Goal: Task Accomplishment & Management: Use online tool/utility

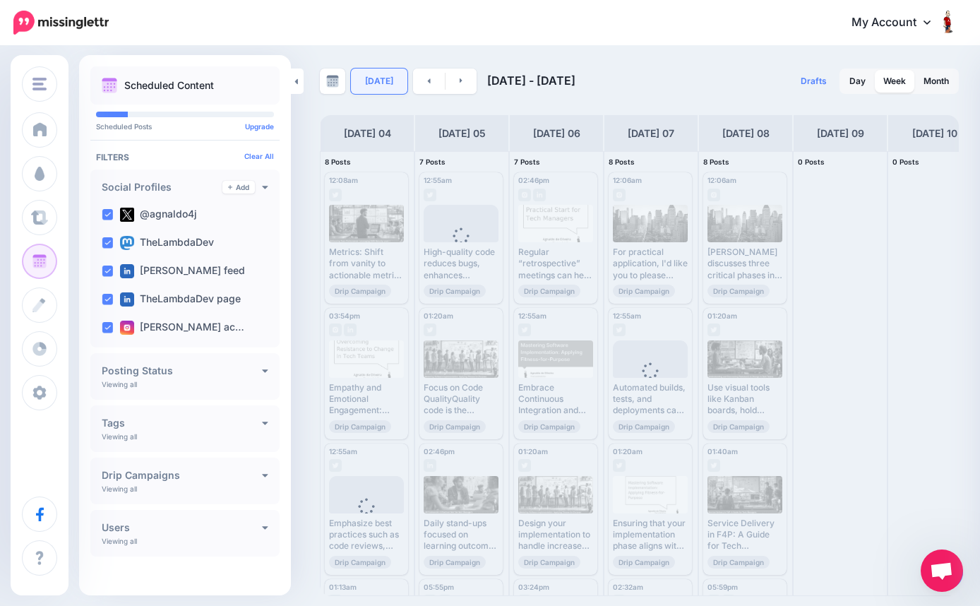
click at [387, 84] on link "[DATE]" at bounding box center [379, 81] width 57 height 25
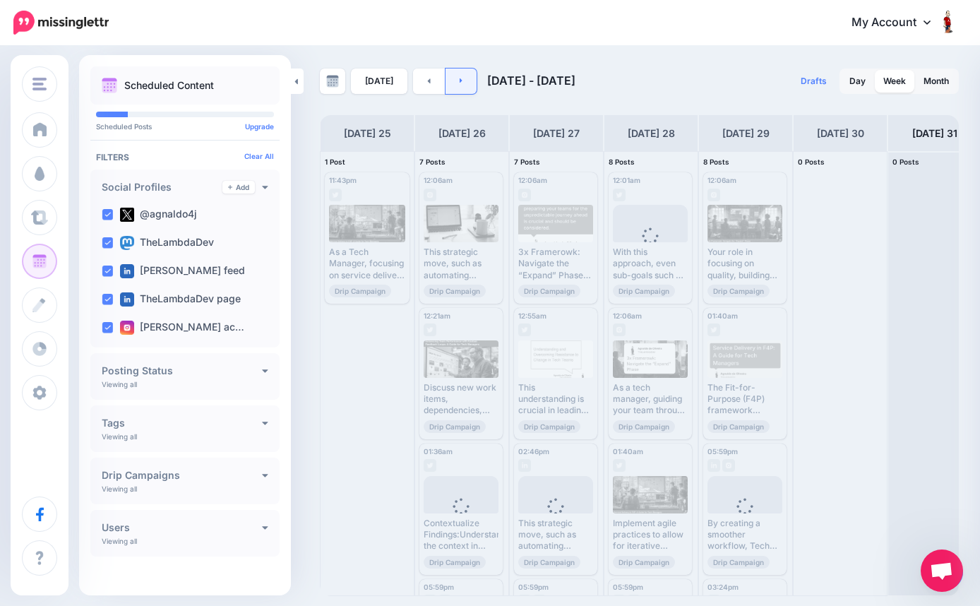
click at [457, 88] on link at bounding box center [462, 81] width 32 height 25
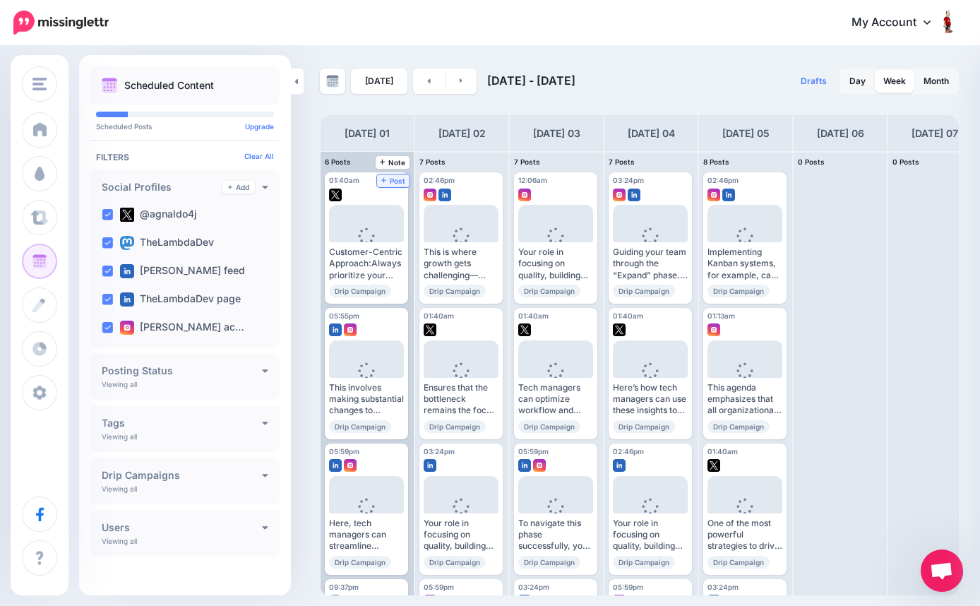
click at [393, 177] on span "Post" at bounding box center [393, 180] width 25 height 7
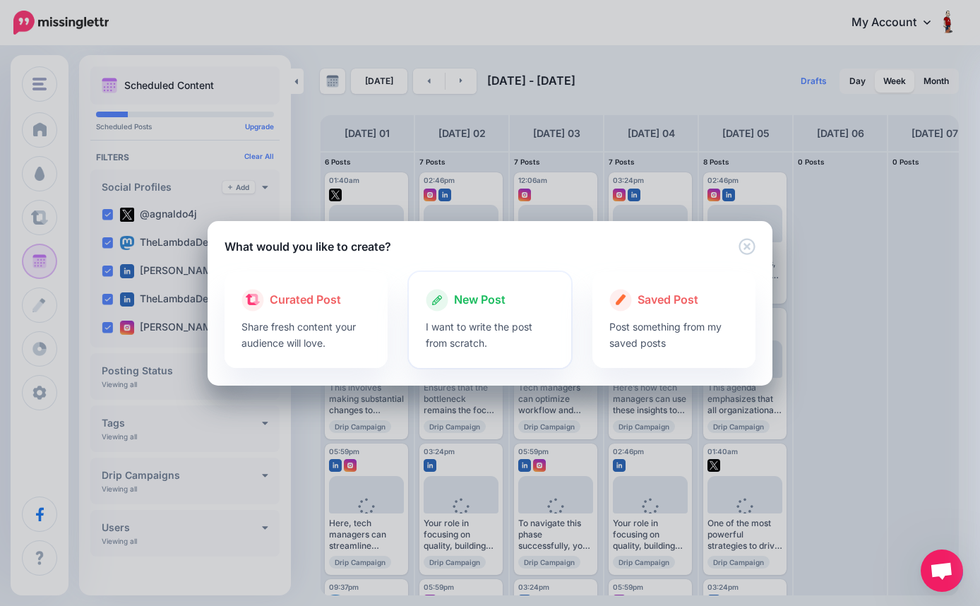
click at [478, 302] on span "New Post" at bounding box center [480, 300] width 52 height 18
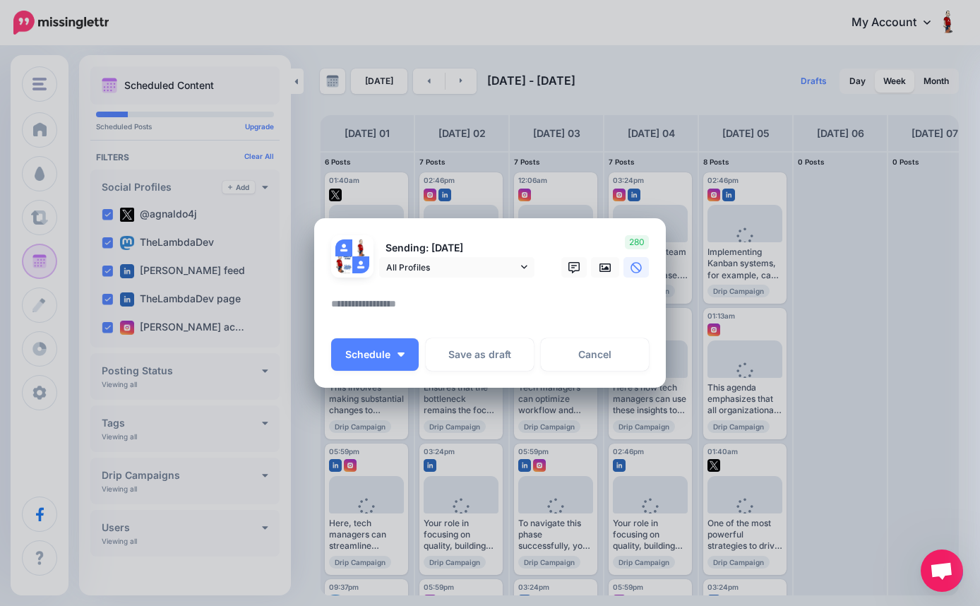
click at [441, 302] on textarea at bounding box center [493, 309] width 325 height 28
paste textarea "**********"
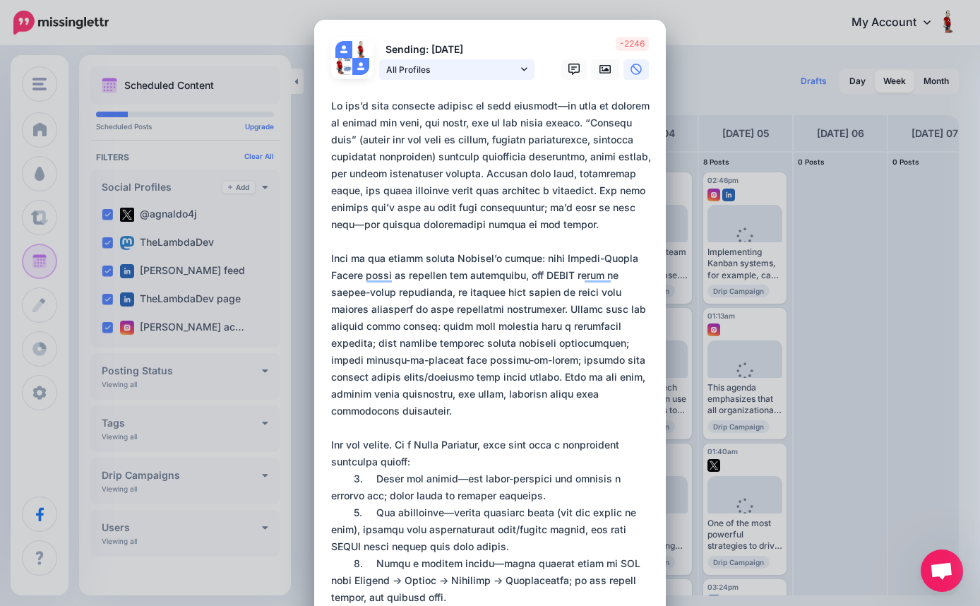
click at [524, 69] on icon at bounding box center [524, 69] width 6 height 10
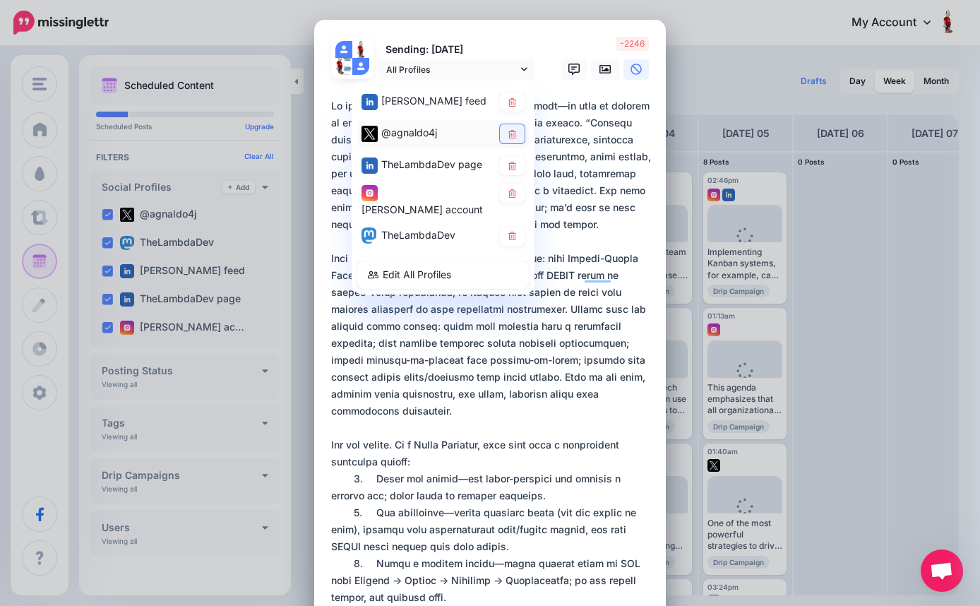
click at [514, 132] on icon at bounding box center [512, 133] width 11 height 8
click at [516, 162] on icon at bounding box center [512, 165] width 11 height 8
click at [515, 200] on link at bounding box center [512, 193] width 25 height 19
click at [516, 239] on icon at bounding box center [513, 236] width 8 height 8
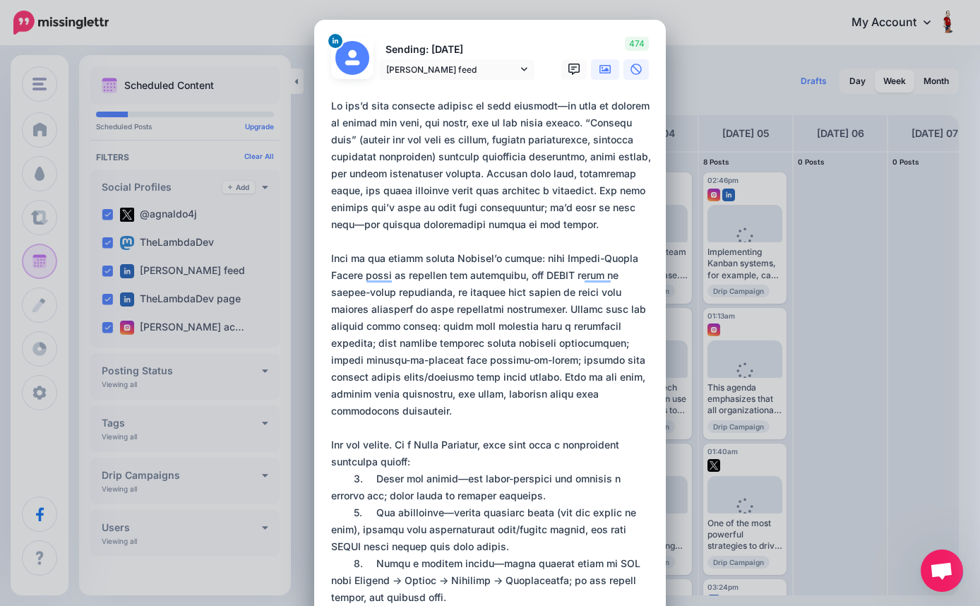
click at [605, 68] on icon at bounding box center [605, 69] width 11 height 11
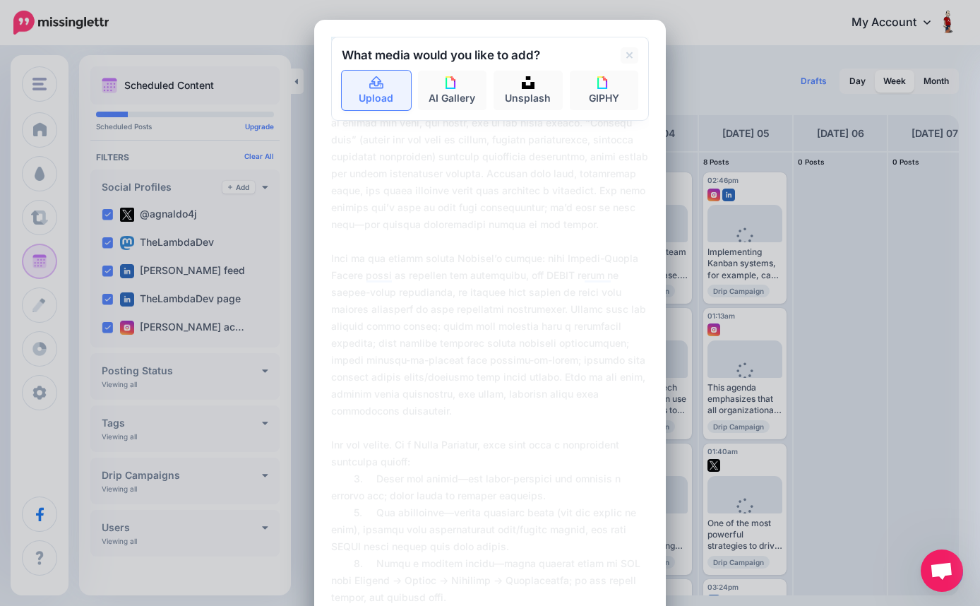
click at [381, 94] on link "Upload" at bounding box center [376, 91] width 69 height 40
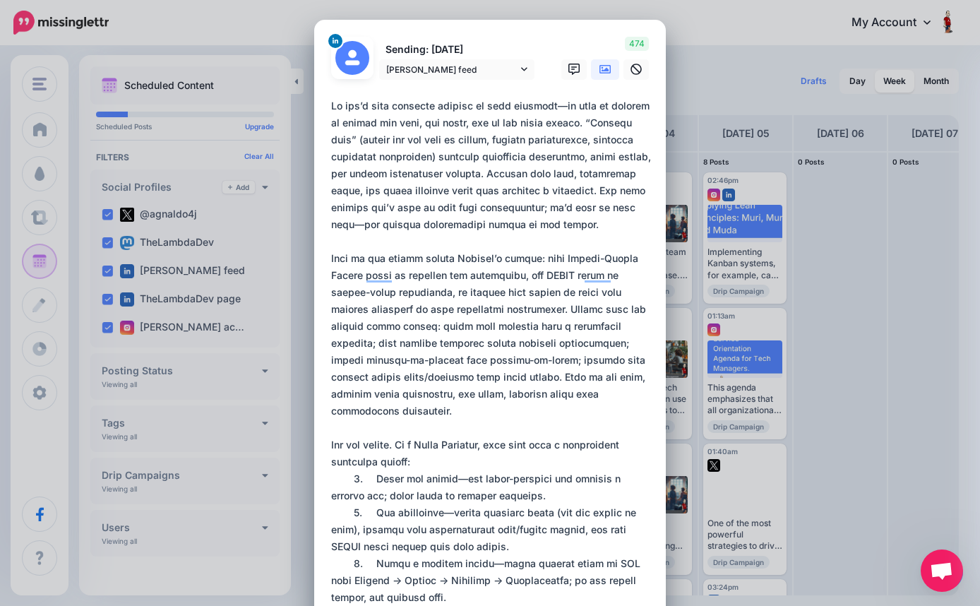
click at [568, 107] on textarea "To enrich screen reader interactions, please activate Accessibility in Grammarl…" at bounding box center [493, 504] width 325 height 814
click at [343, 226] on textarea "To enrich screen reader interactions, please activate Accessibility in Grammarl…" at bounding box center [493, 504] width 325 height 814
click at [439, 248] on textarea "To enrich screen reader interactions, please activate Accessibility in Grammarl…" at bounding box center [493, 504] width 325 height 814
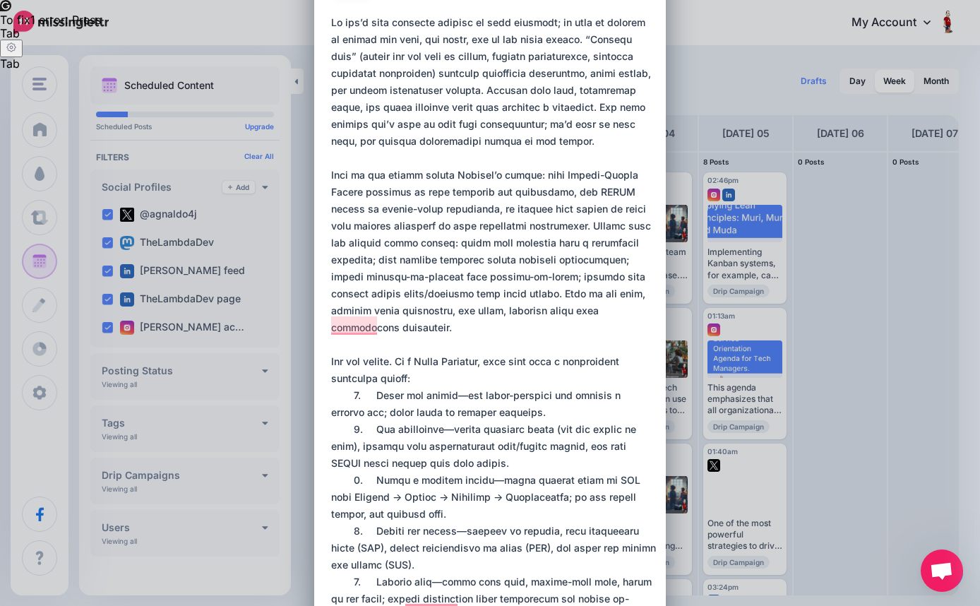
scroll to position [85, 0]
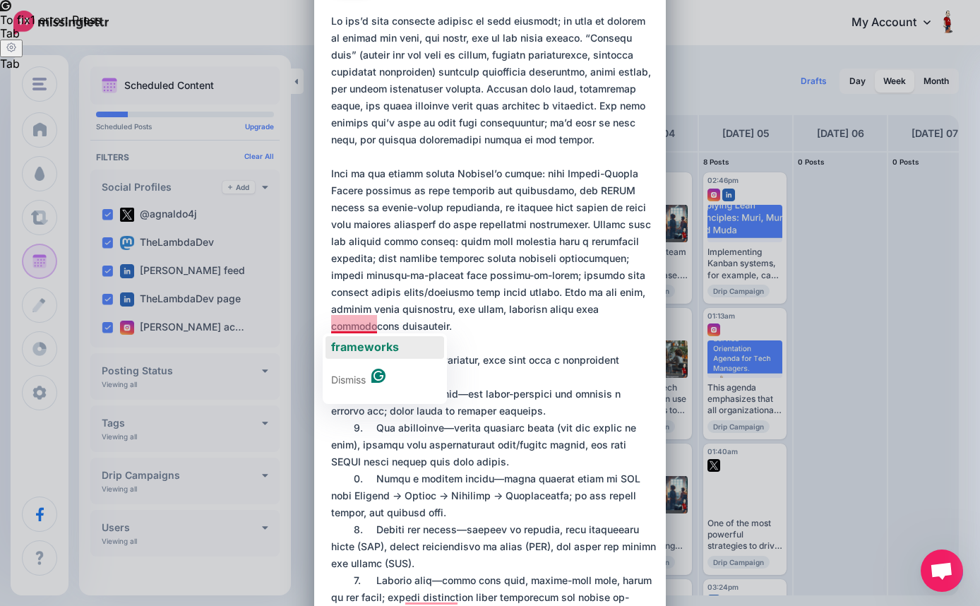
click at [370, 350] on span "frameworks" at bounding box center [365, 347] width 68 height 14
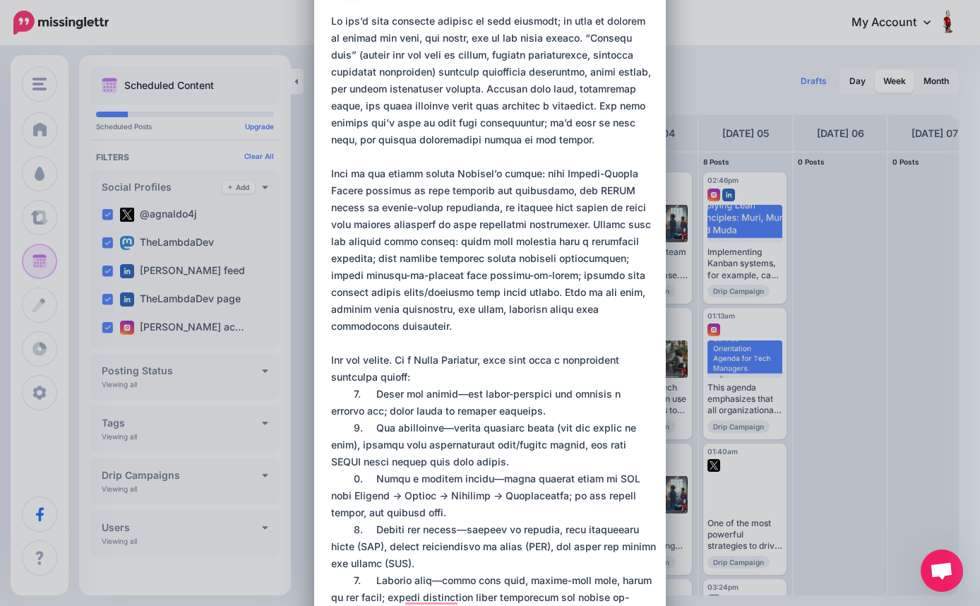
click at [451, 328] on textarea "To enrich screen reader interactions, please activate Accessibility in Grammarl…" at bounding box center [493, 420] width 325 height 814
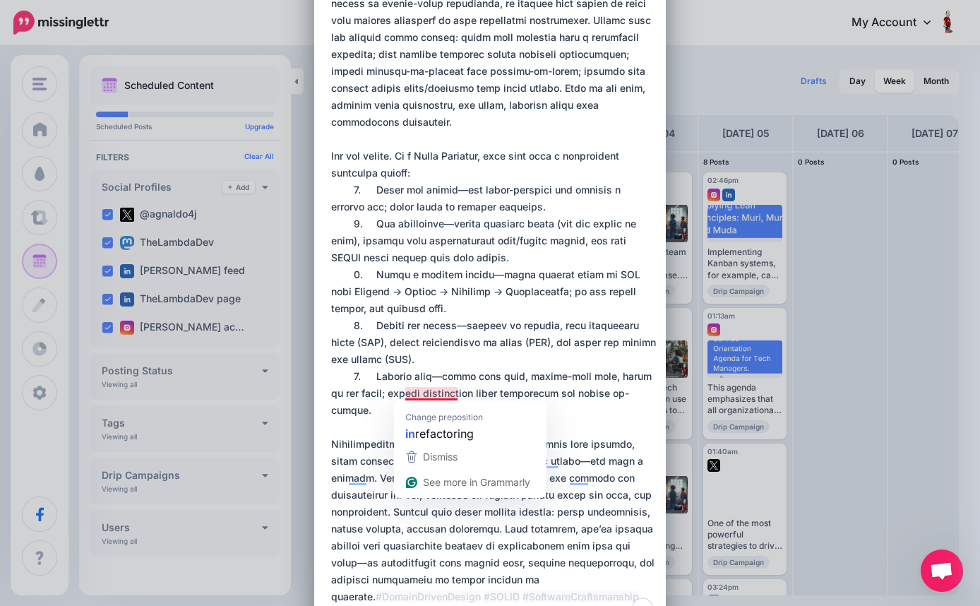
scroll to position [289, 0]
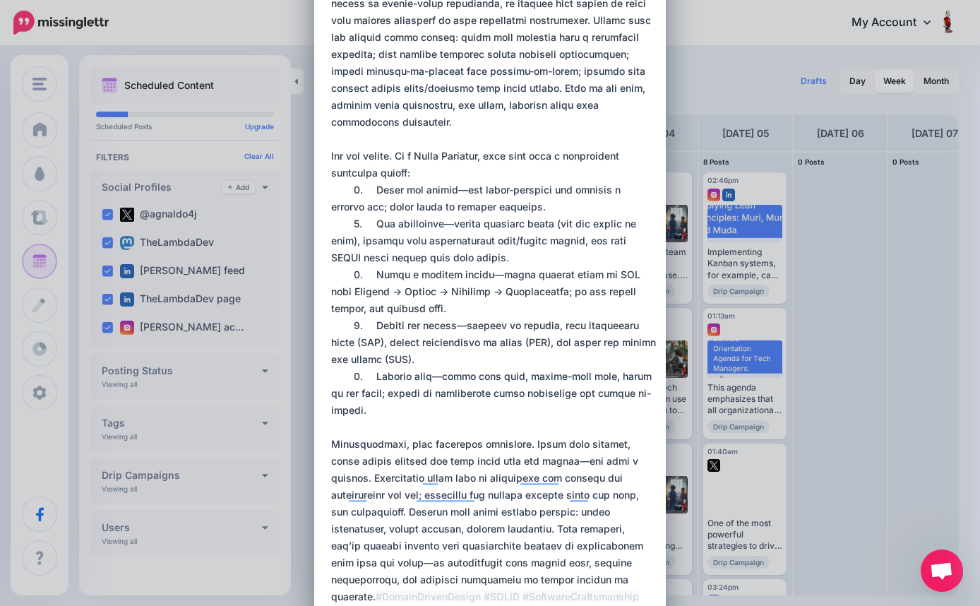
click at [468, 189] on textarea "To enrich screen reader interactions, please activate Accessibility in Grammarl…" at bounding box center [493, 224] width 325 height 831
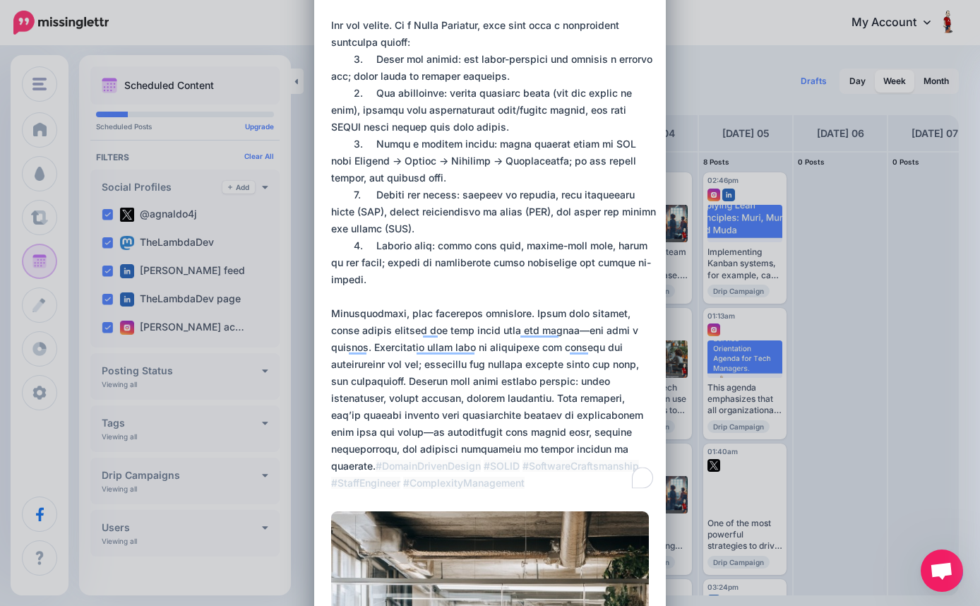
scroll to position [445, 0]
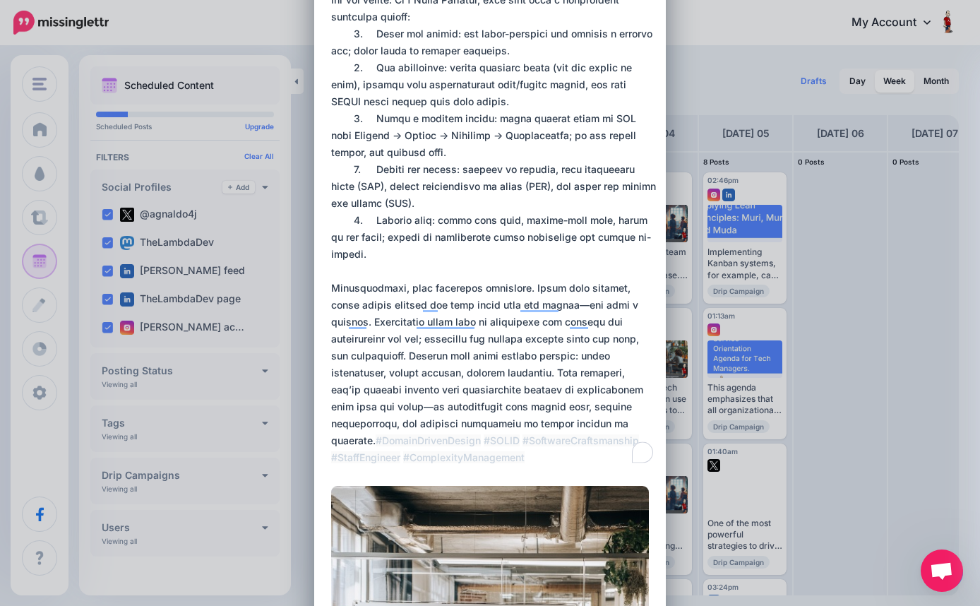
click at [576, 287] on textarea "To enrich screen reader interactions, please activate Accessibility in Grammarl…" at bounding box center [493, 59] width 325 height 814
click at [562, 288] on textarea "To enrich screen reader interactions, please activate Accessibility in Grammarl…" at bounding box center [493, 59] width 325 height 814
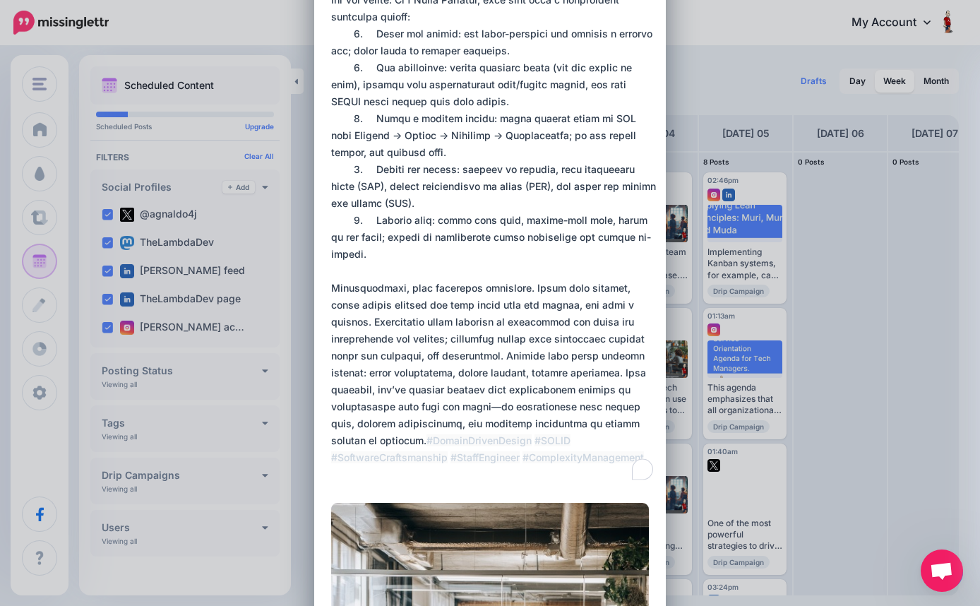
click at [484, 391] on textarea "To enrich screen reader interactions, please activate Accessibility in Grammarl…" at bounding box center [493, 67] width 325 height 831
click at [333, 373] on textarea "To enrich screen reader interactions, please activate Accessibility in Grammarl…" at bounding box center [493, 67] width 325 height 831
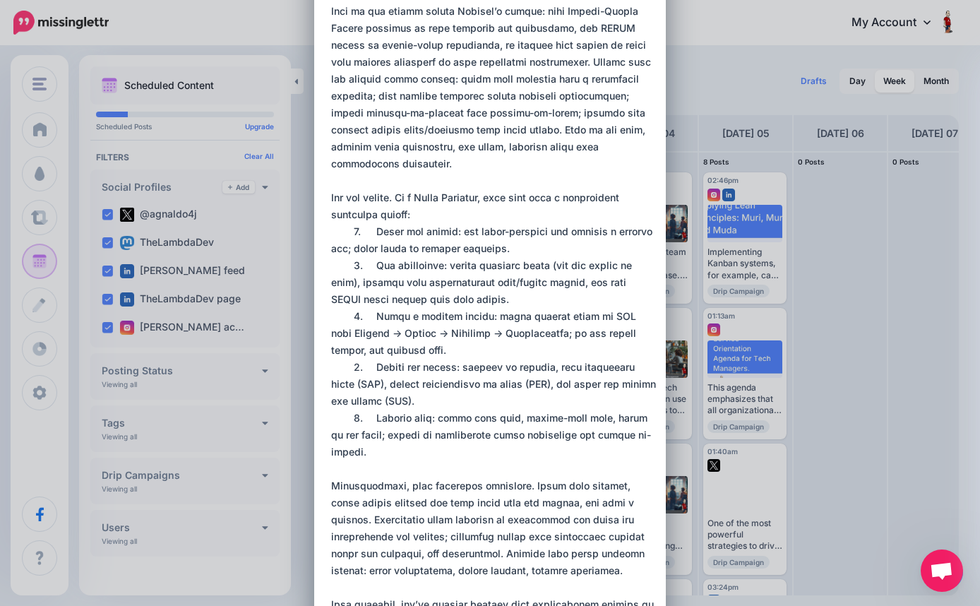
scroll to position [227, 0]
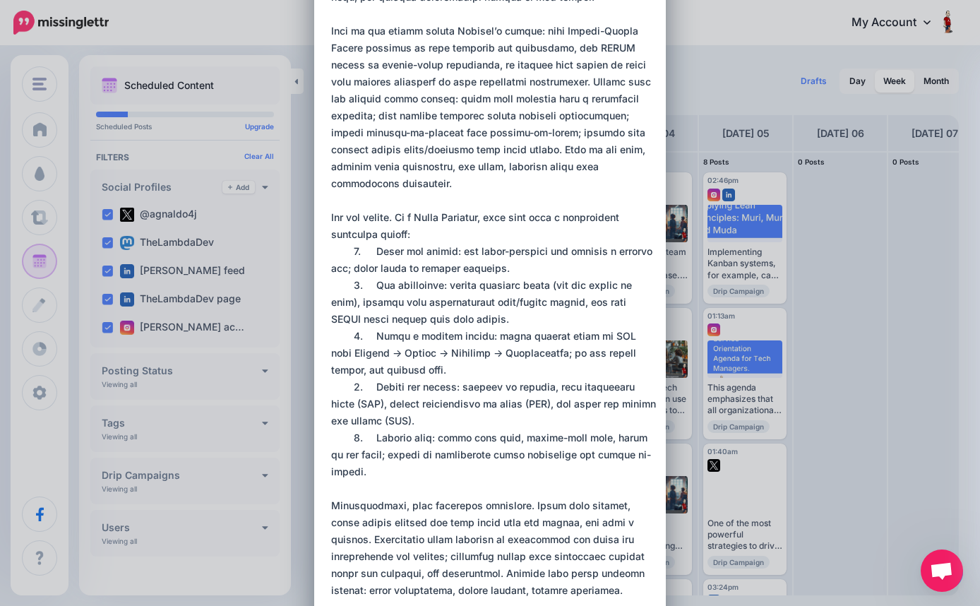
click at [432, 237] on textarea "To enrich screen reader interactions, please activate Accessibility in Grammarl…" at bounding box center [493, 294] width 325 height 848
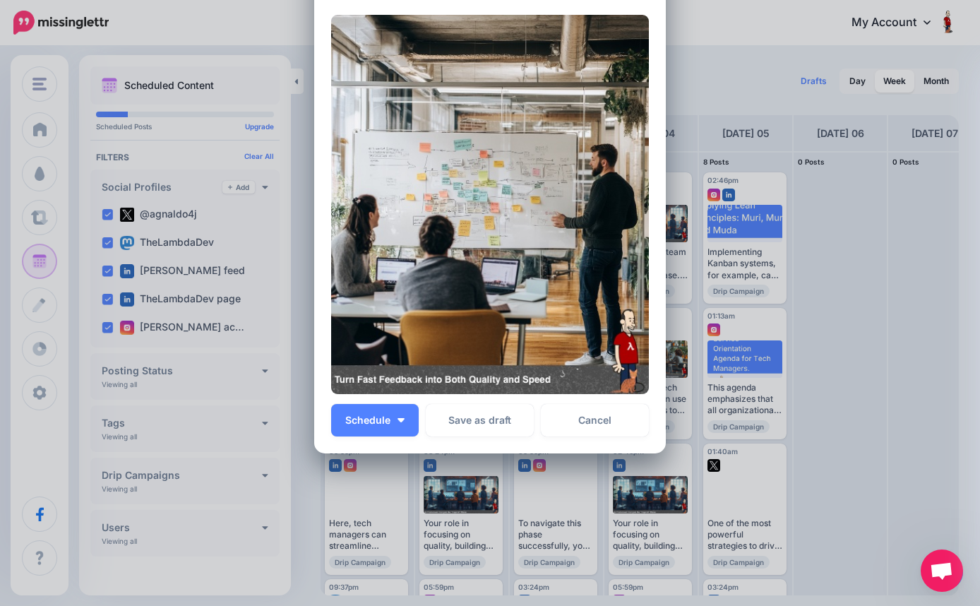
scroll to position [966, 0]
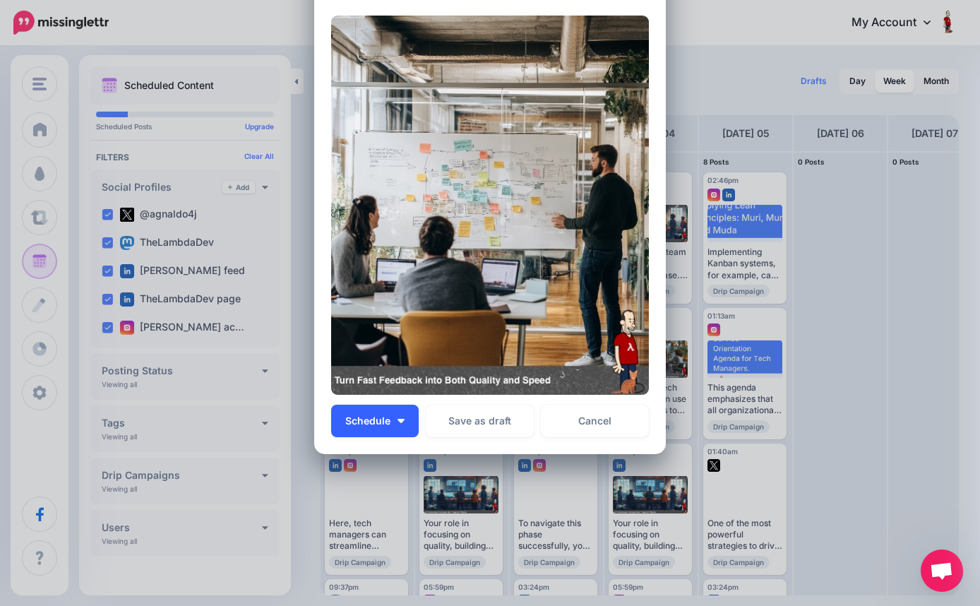
type textarea "**********"
click at [401, 415] on button "Schedule" at bounding box center [375, 421] width 88 height 32
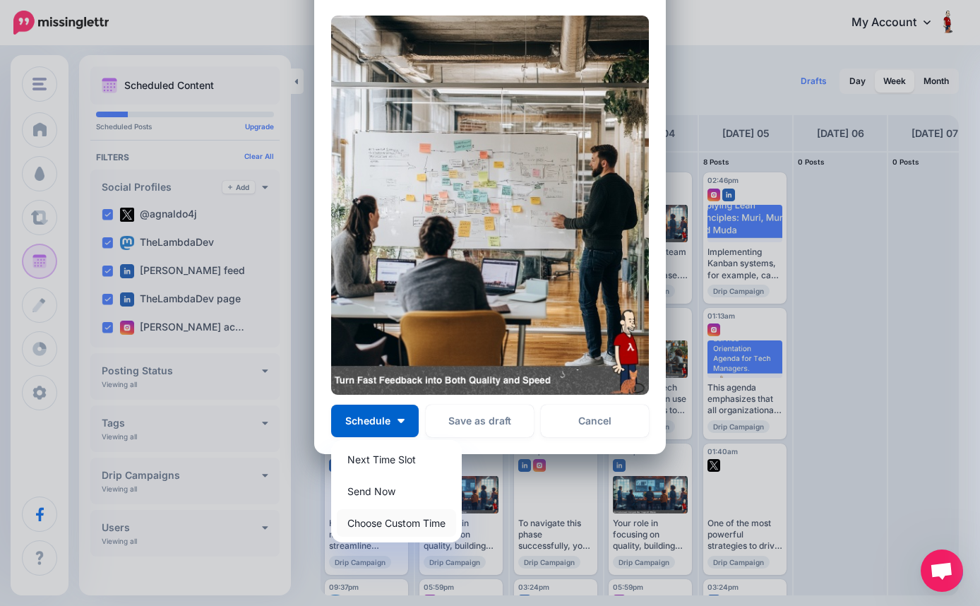
click at [394, 526] on link "Choose Custom Time" at bounding box center [396, 523] width 119 height 28
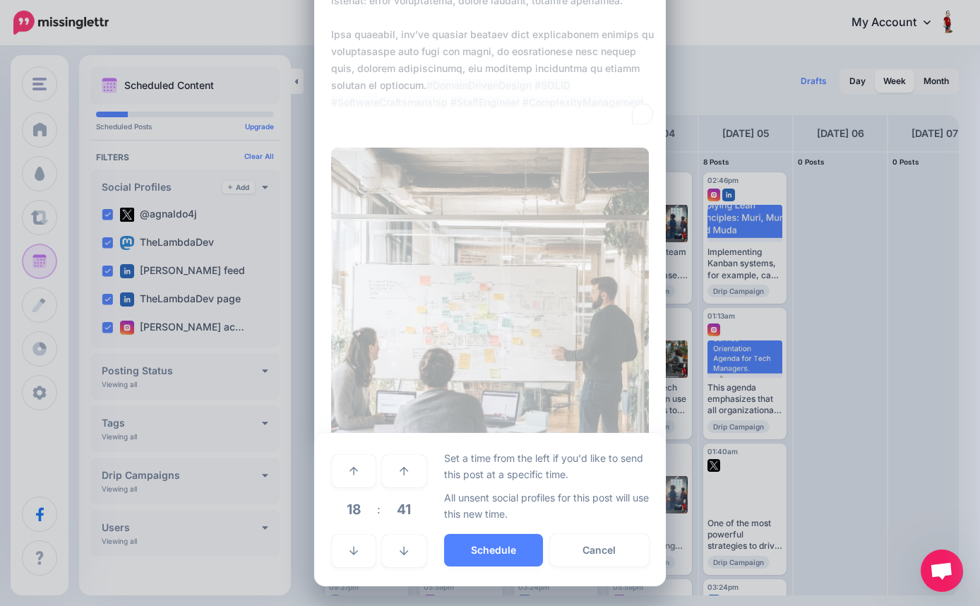
scroll to position [833, 0]
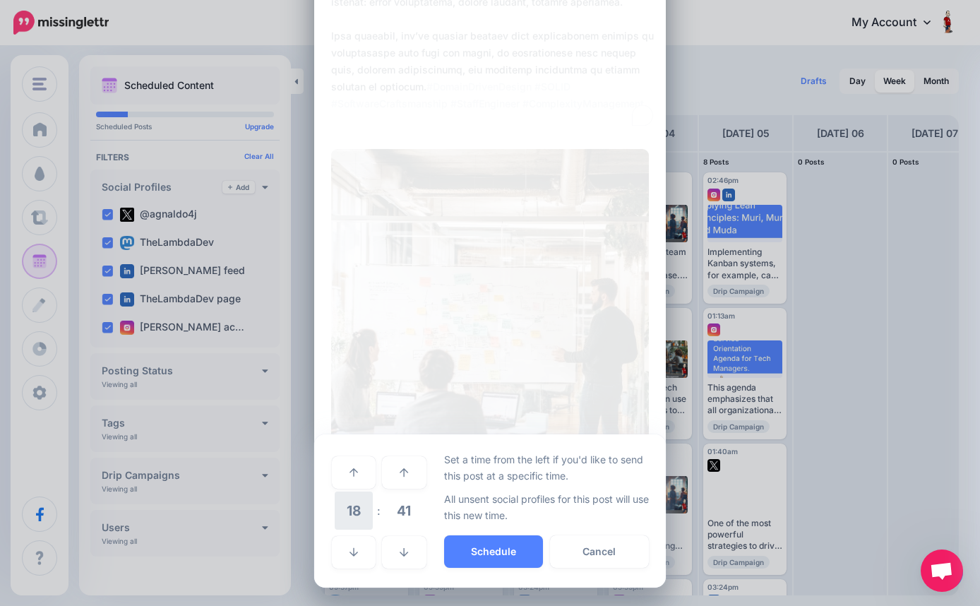
click at [356, 506] on span "18" at bounding box center [354, 511] width 38 height 38
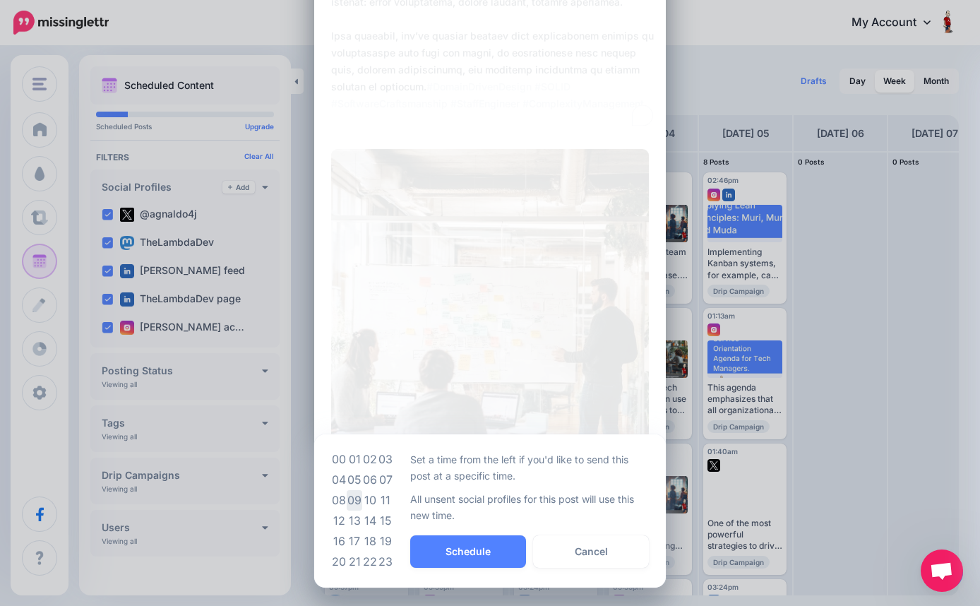
click at [357, 499] on td "09" at bounding box center [355, 500] width 16 height 20
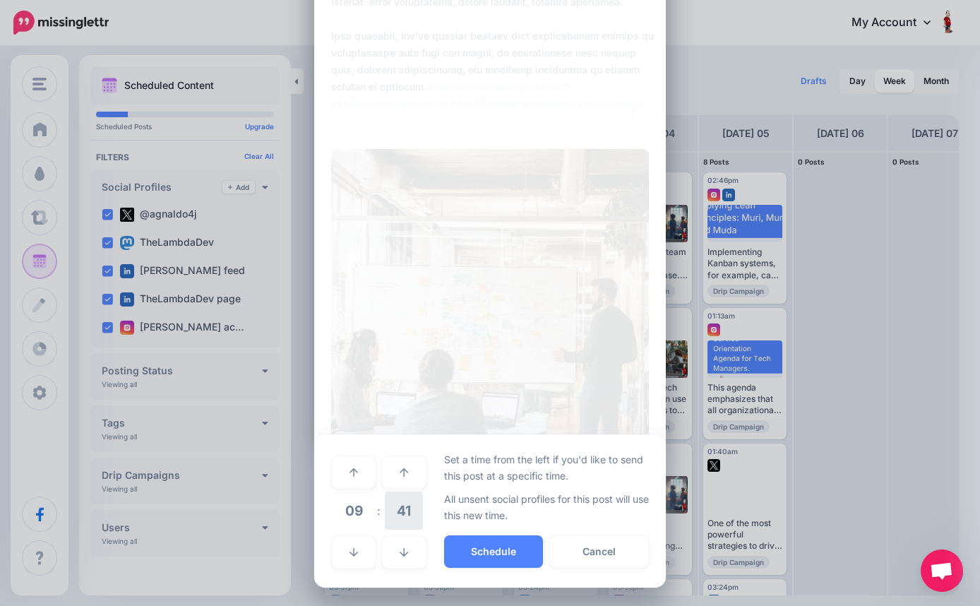
click at [403, 512] on span "41" at bounding box center [404, 511] width 38 height 38
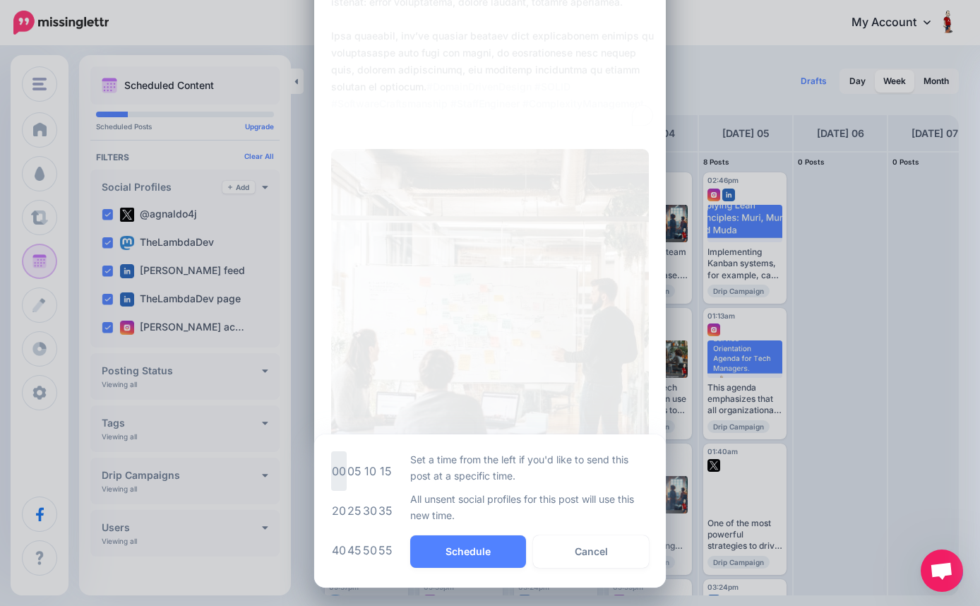
click at [337, 470] on td "00" at bounding box center [339, 471] width 16 height 40
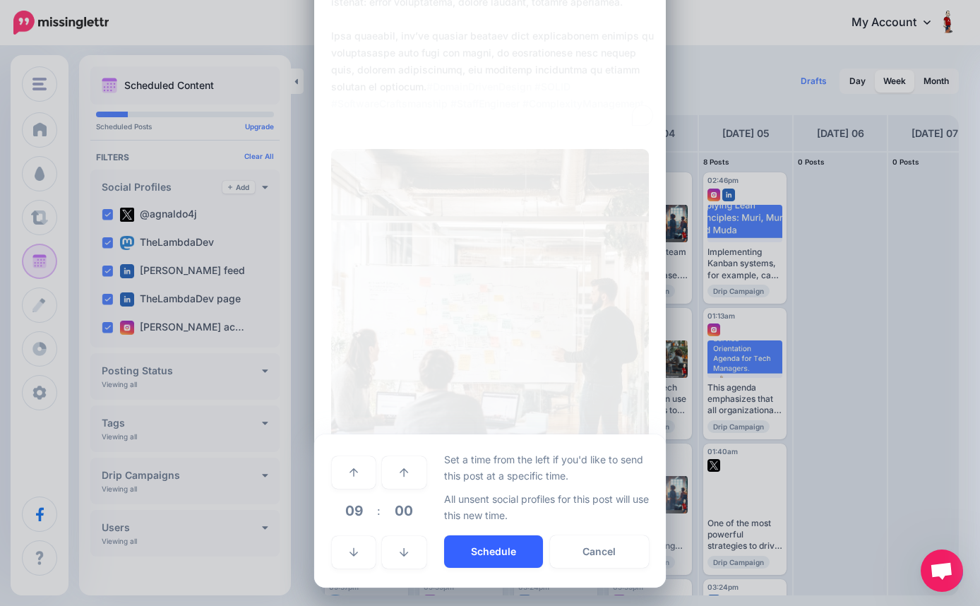
click at [504, 547] on button "Schedule" at bounding box center [493, 551] width 99 height 32
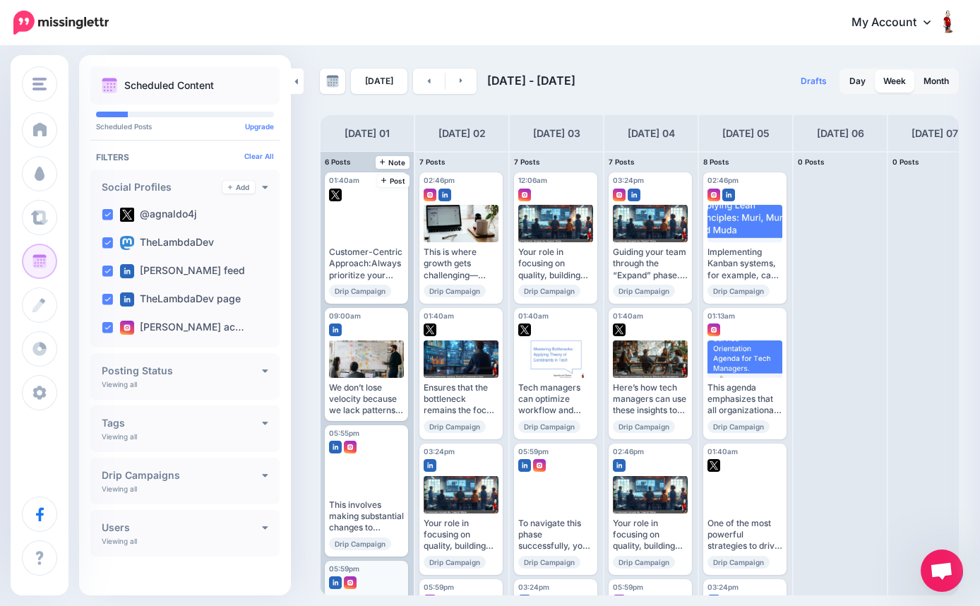
scroll to position [0, 0]
click at [350, 404] on span "Edit" at bounding box center [350, 407] width 13 height 7
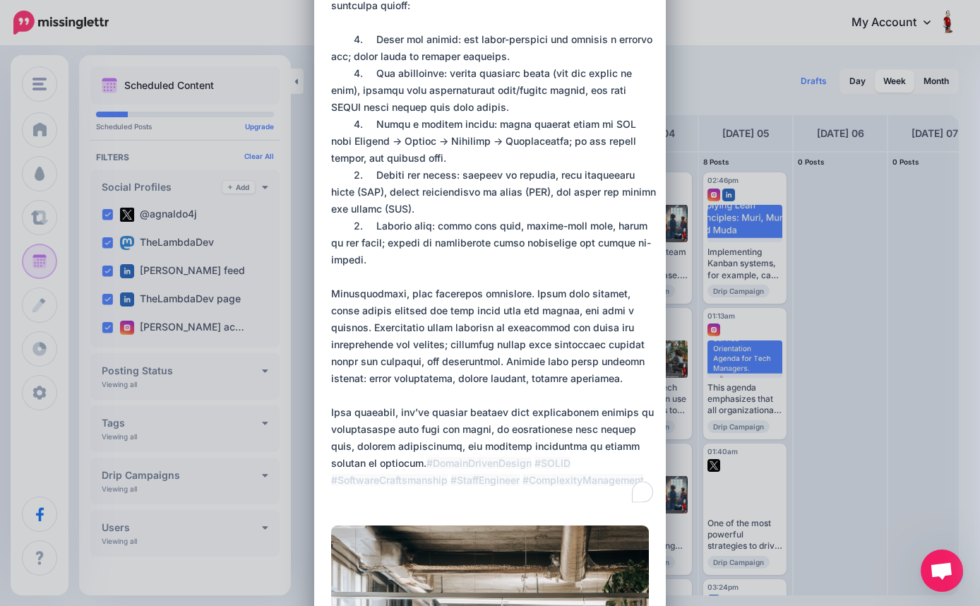
scroll to position [466, 0]
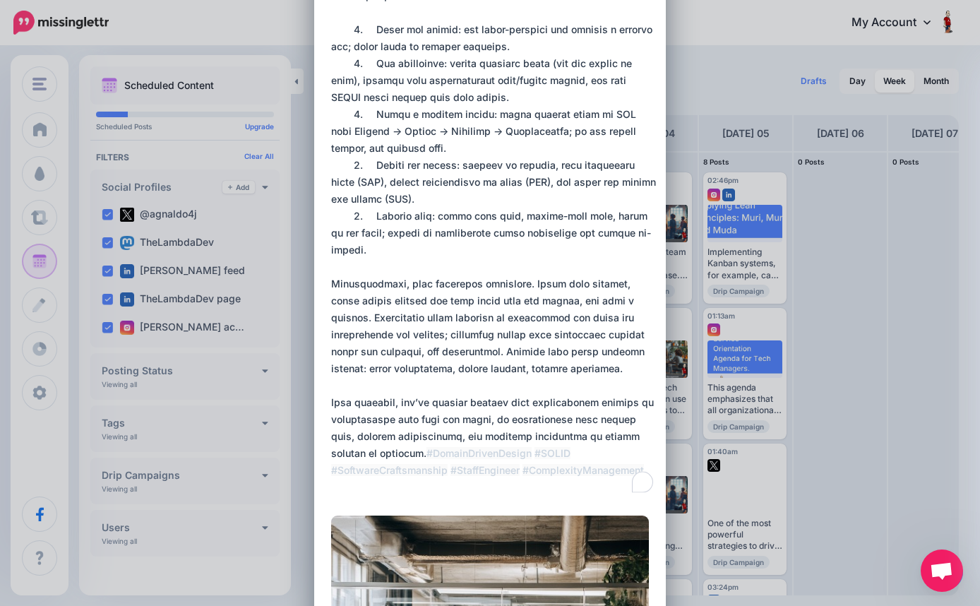
drag, startPoint x: 333, startPoint y: 104, endPoint x: 548, endPoint y: 425, distance: 386.9
click at [548, 425] on textarea "To enrich screen reader interactions, please activate Accessibility in Grammarl…" at bounding box center [493, 63] width 325 height 865
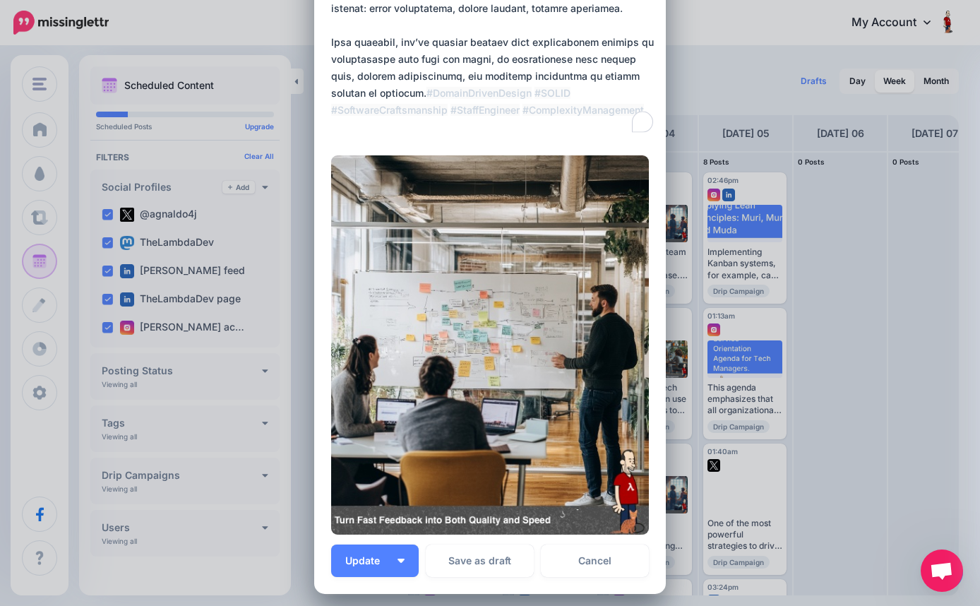
scroll to position [880, 0]
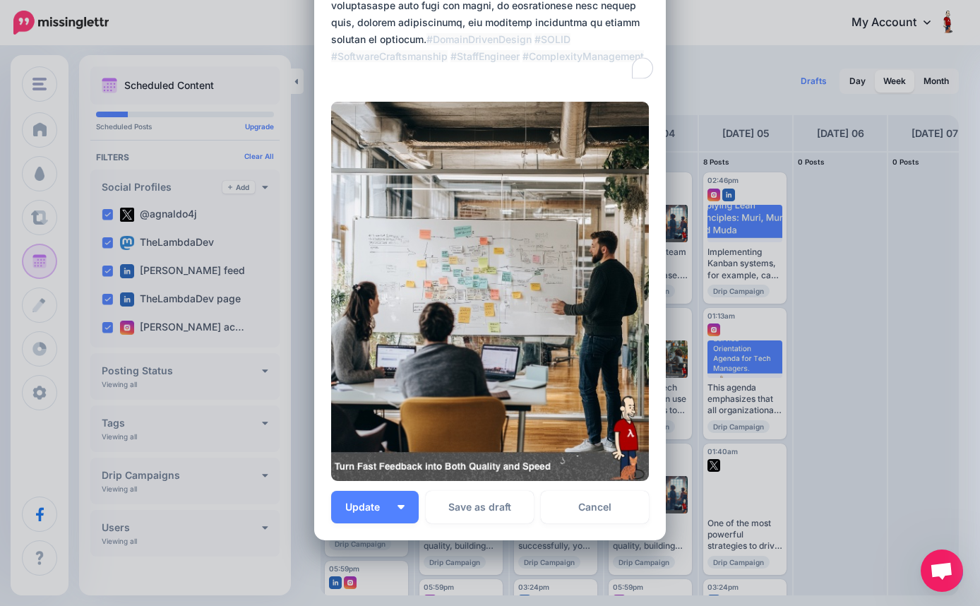
click at [552, 472] on img at bounding box center [490, 291] width 318 height 379
drag, startPoint x: 551, startPoint y: 466, endPoint x: 338, endPoint y: 469, distance: 213.3
